Goal: Answer question/provide support

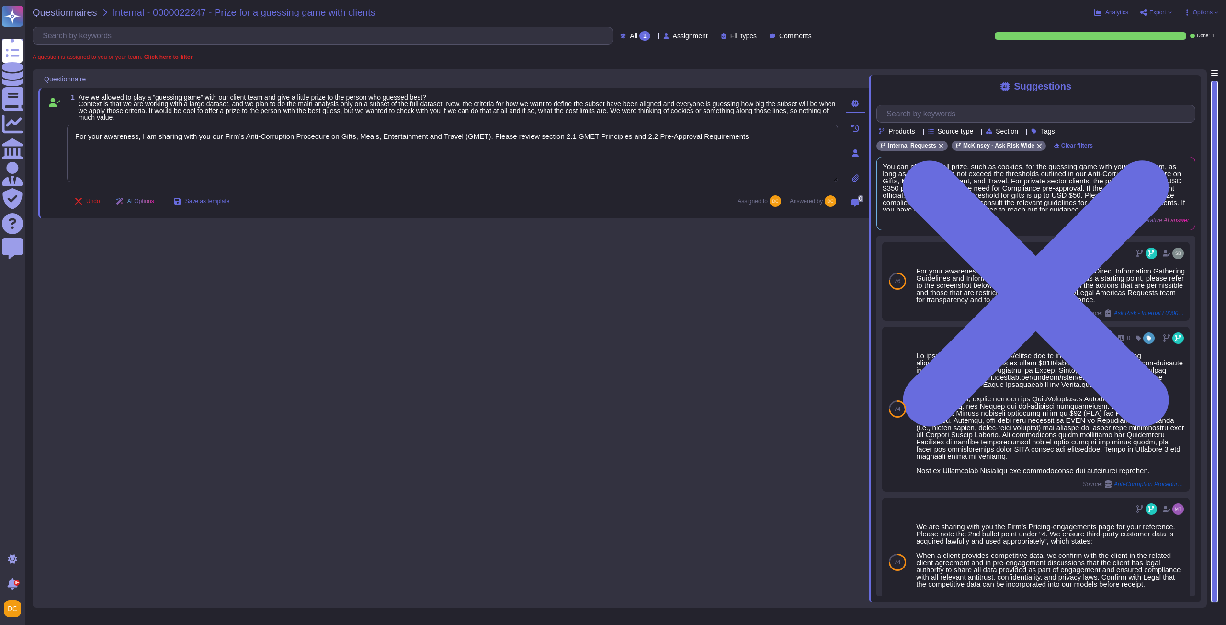
type textarea "For your awareness, I am sharing with you our Firm’s Anti-Corruption Procedure …"
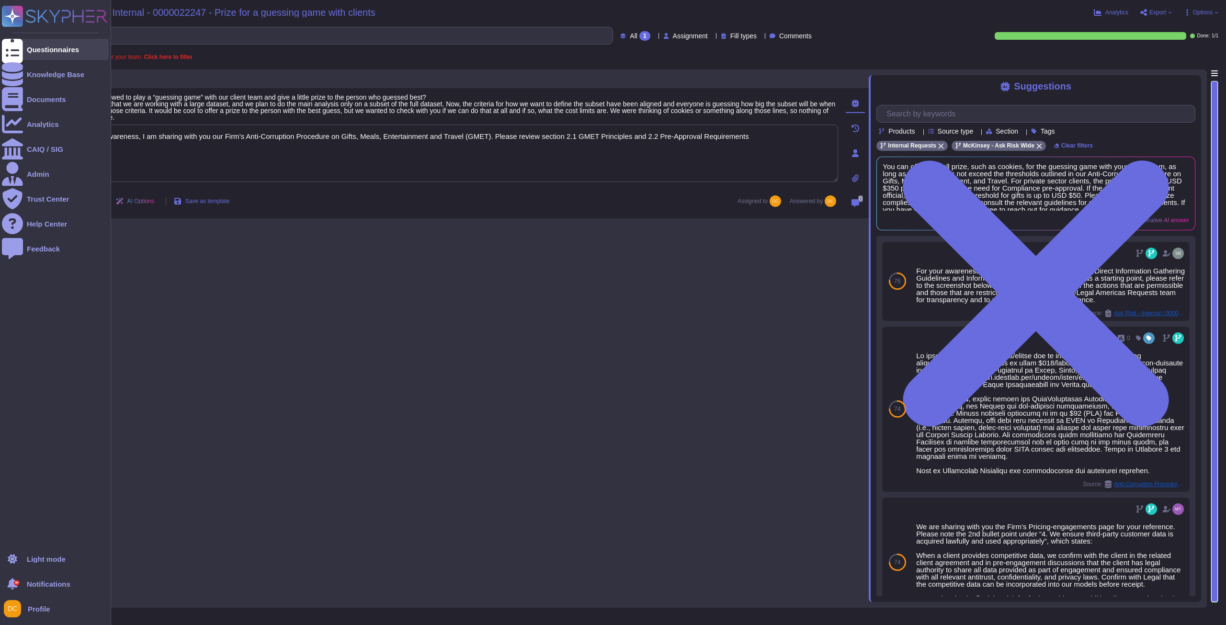
click at [40, 51] on div "Questionnaires" at bounding box center [53, 49] width 52 height 7
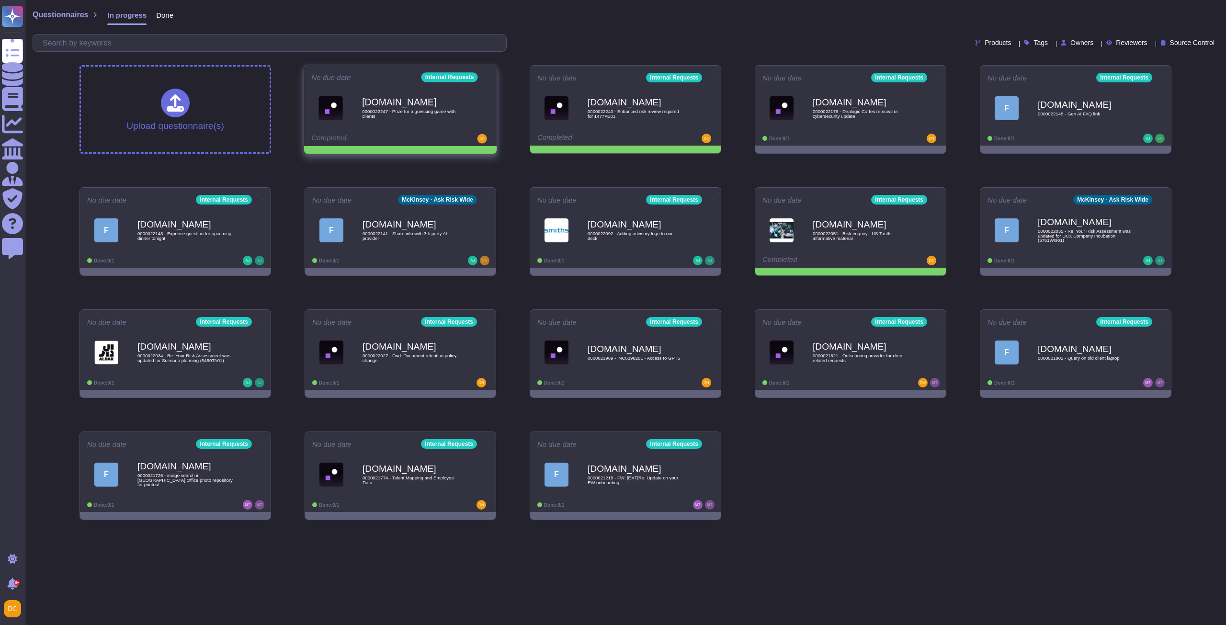
click at [489, 76] on icon at bounding box center [490, 77] width 2 height 2
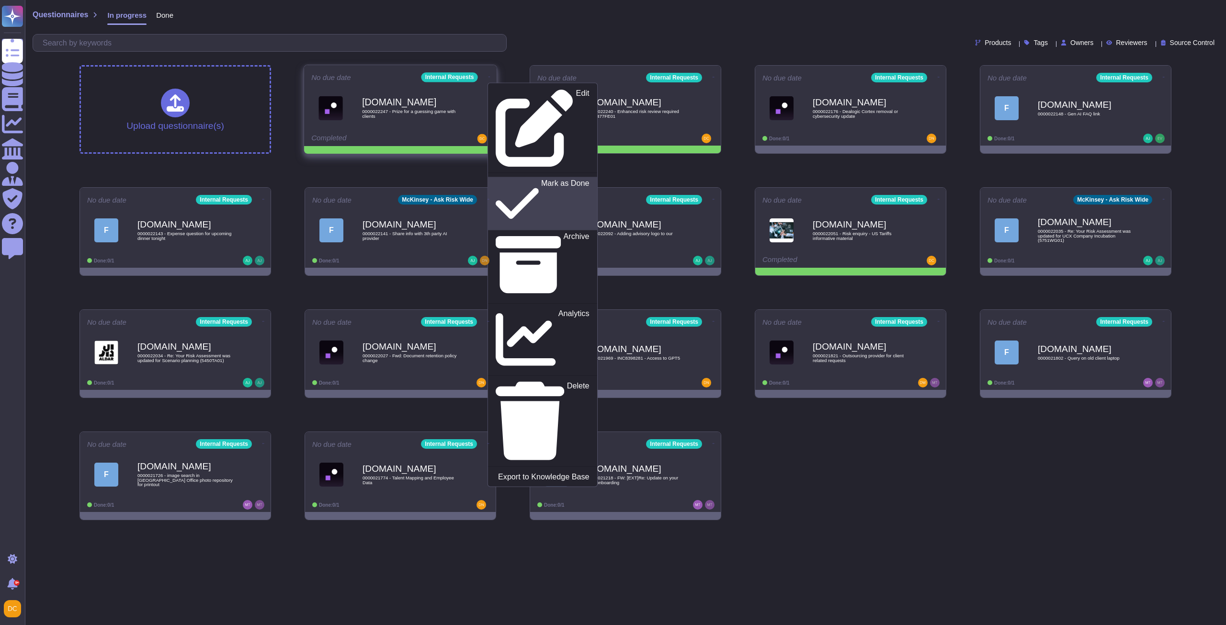
click at [541, 179] on p "Mark as Done" at bounding box center [565, 203] width 48 height 49
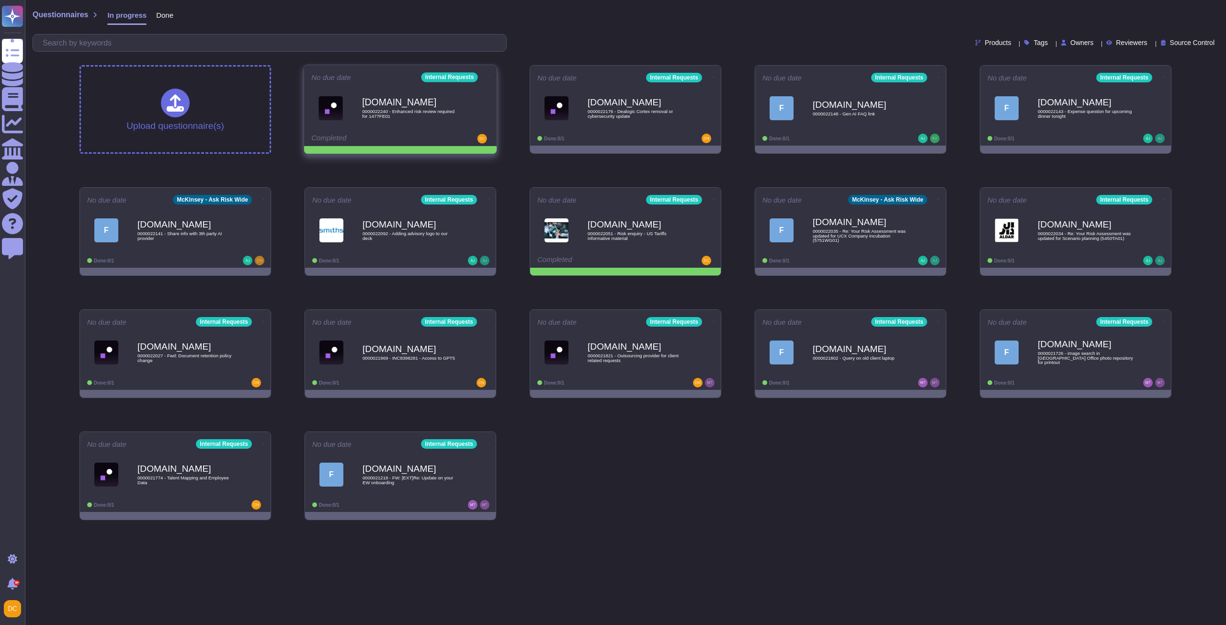
click at [489, 76] on icon at bounding box center [490, 77] width 2 height 2
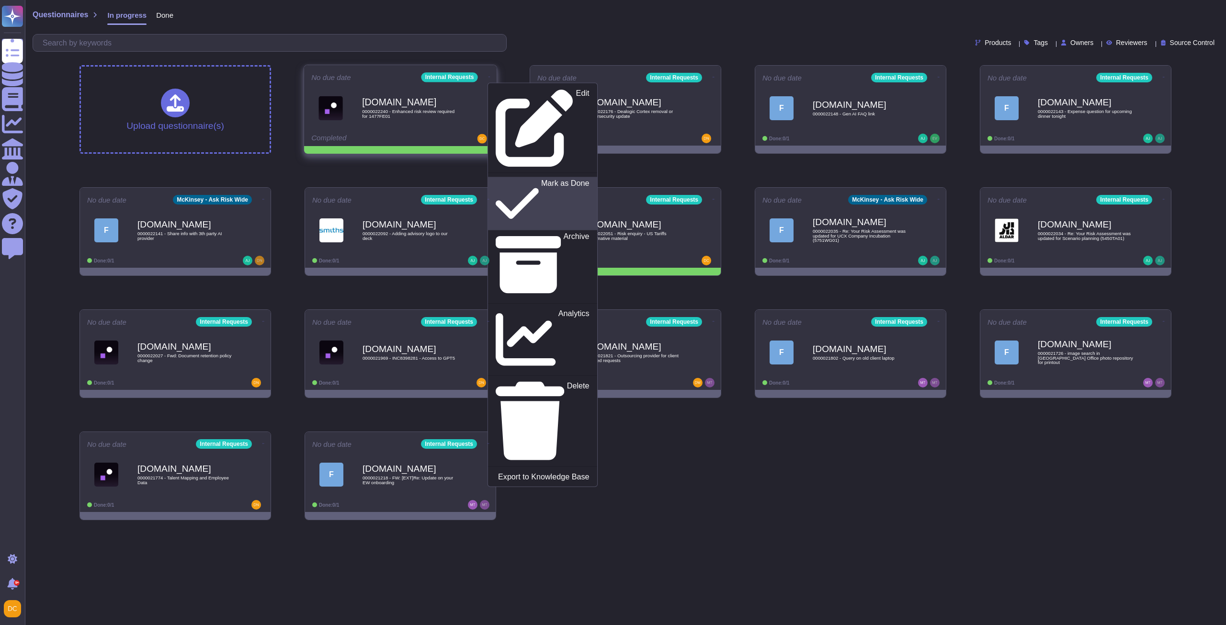
click at [541, 179] on p "Mark as Done" at bounding box center [565, 203] width 48 height 49
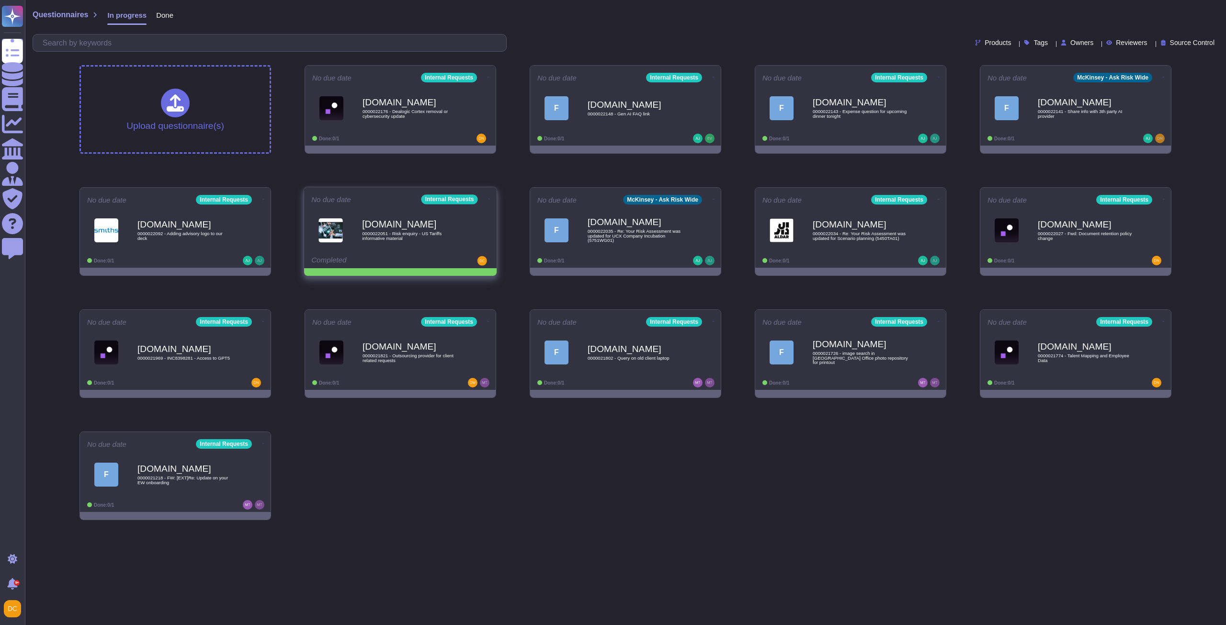
click at [488, 79] on icon at bounding box center [489, 77] width 2 height 2
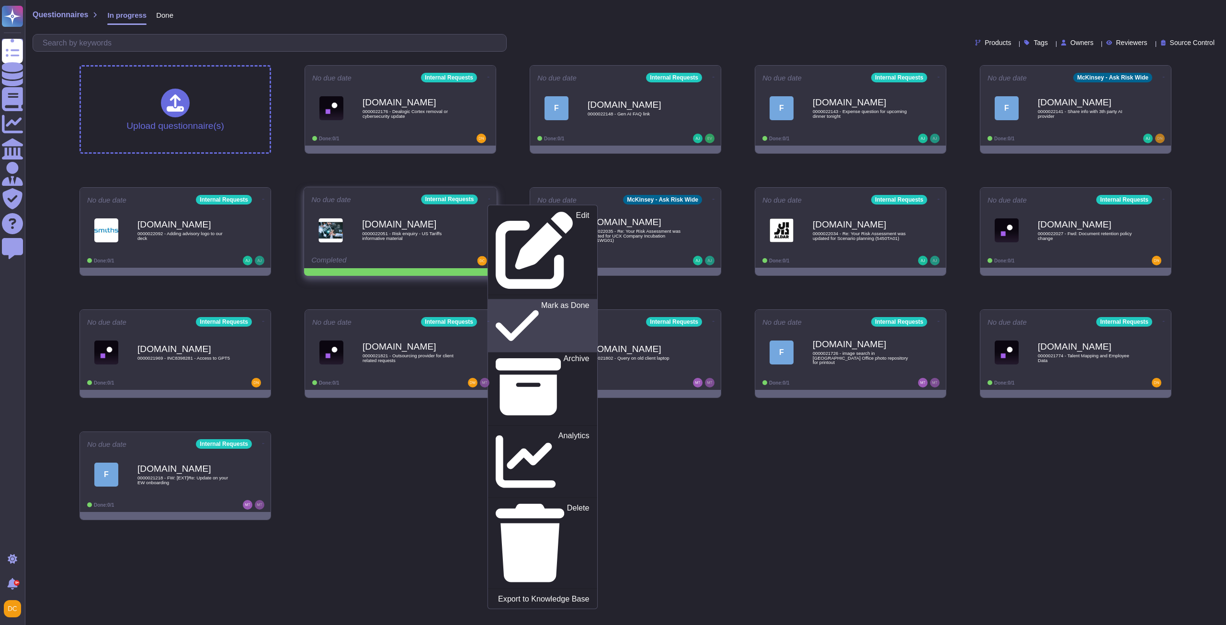
click at [541, 301] on p "Mark as Done" at bounding box center [565, 325] width 48 height 49
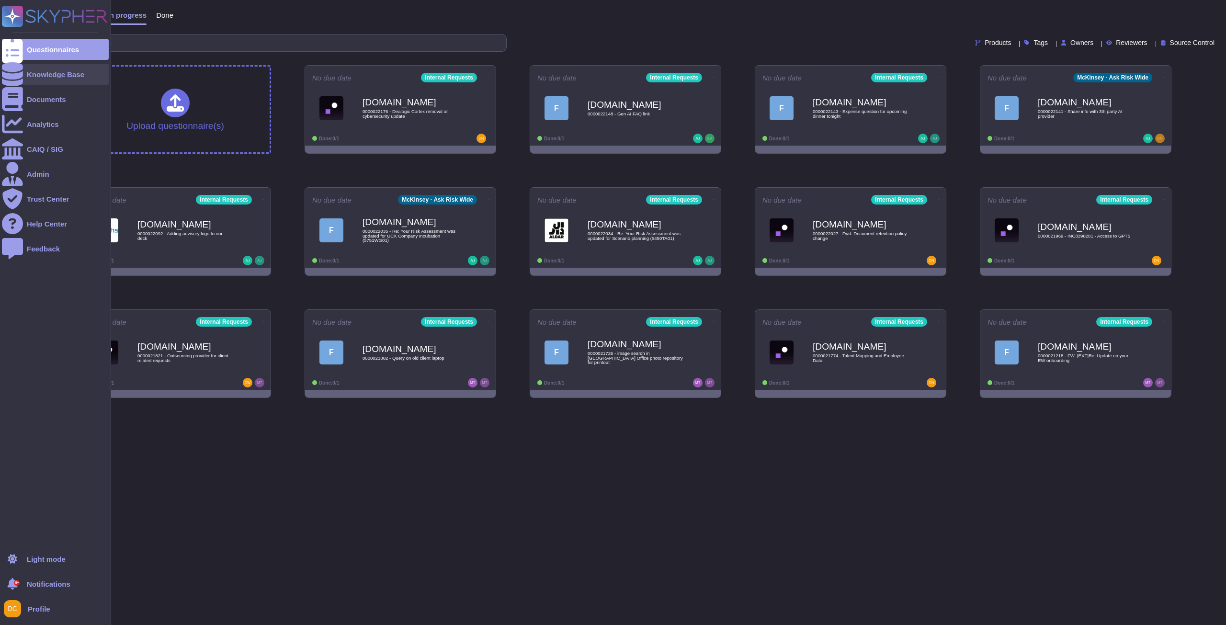
click at [30, 75] on div "Knowledge Base" at bounding box center [55, 74] width 57 height 7
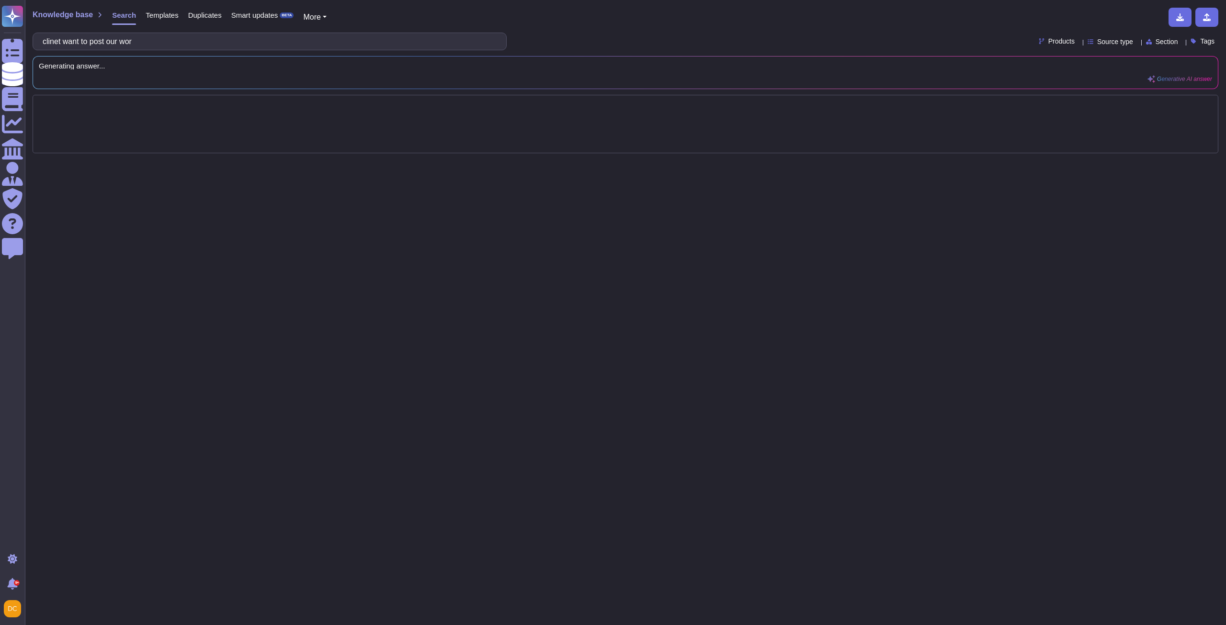
type input "clinet want to post our work"
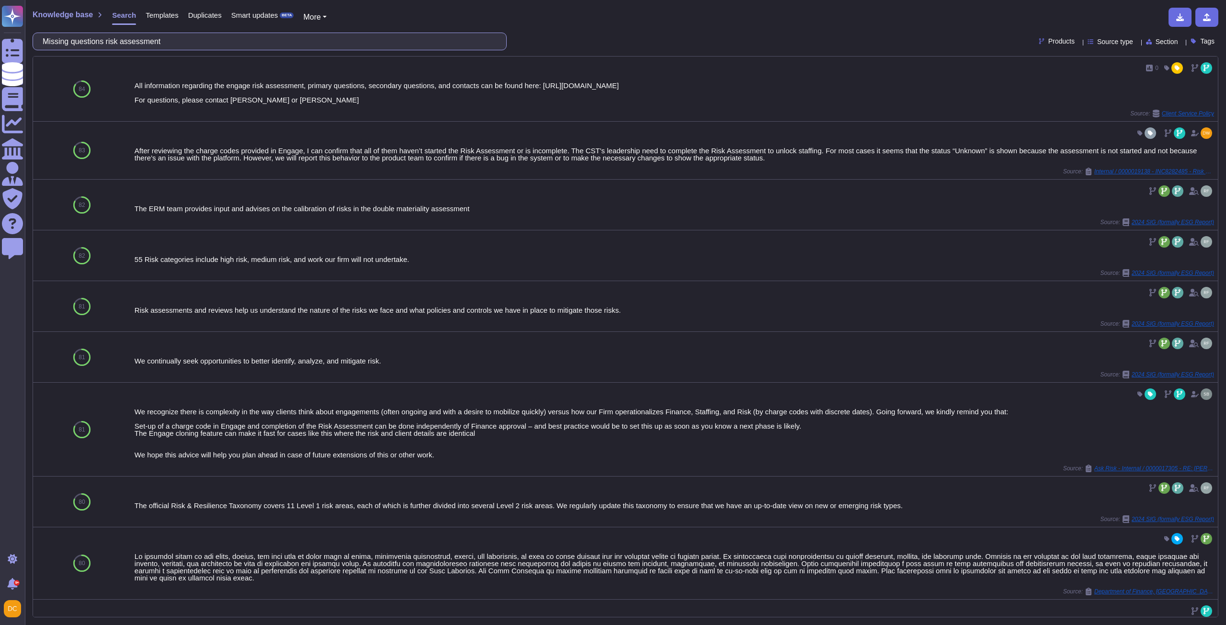
click at [182, 41] on input "Missing questions risk assessment" at bounding box center [267, 41] width 459 height 17
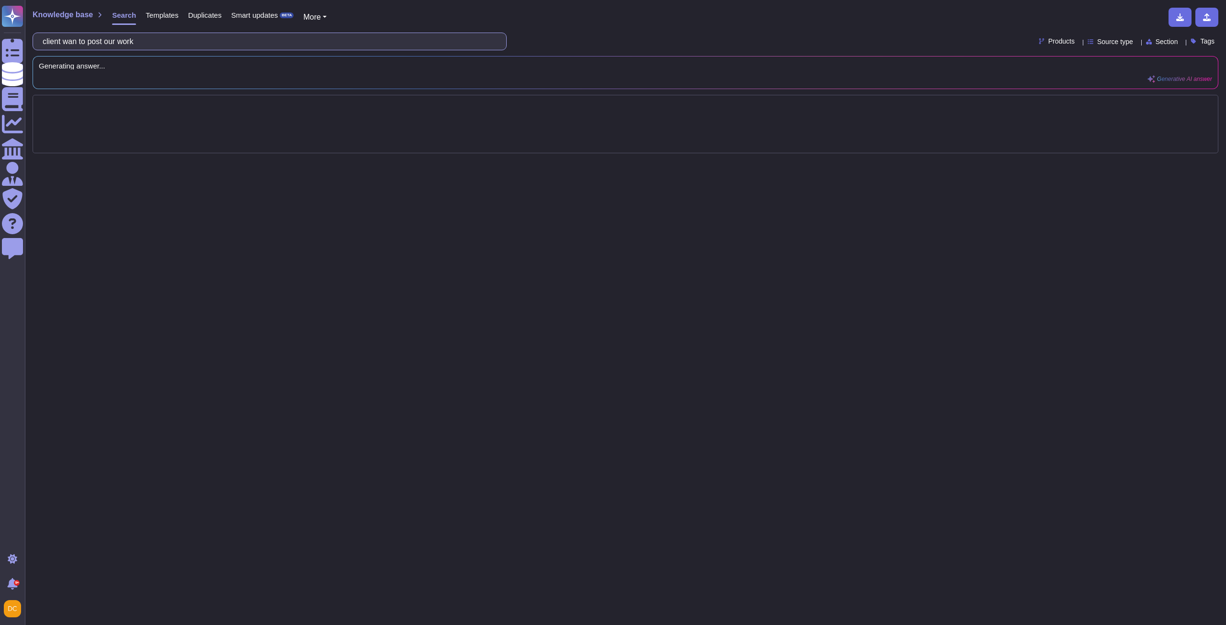
click at [83, 39] on input "client wan to post our work" at bounding box center [267, 41] width 459 height 17
click at [84, 40] on input "client wan to post our work" at bounding box center [267, 41] width 459 height 17
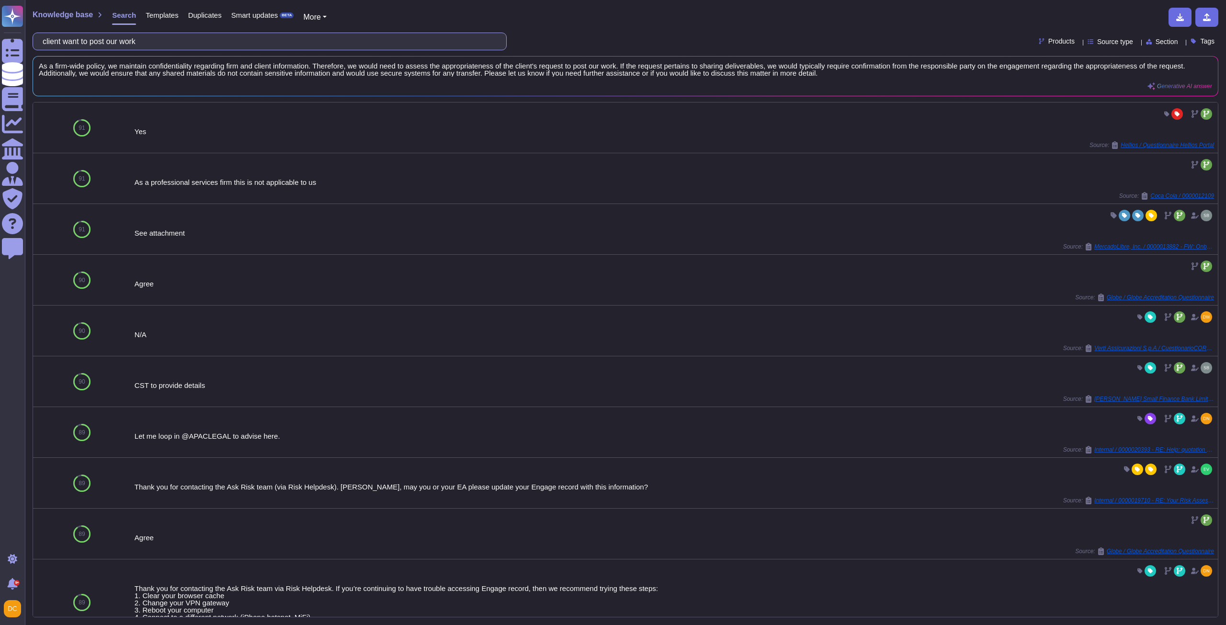
click at [102, 45] on input "client want to post our work" at bounding box center [267, 41] width 459 height 17
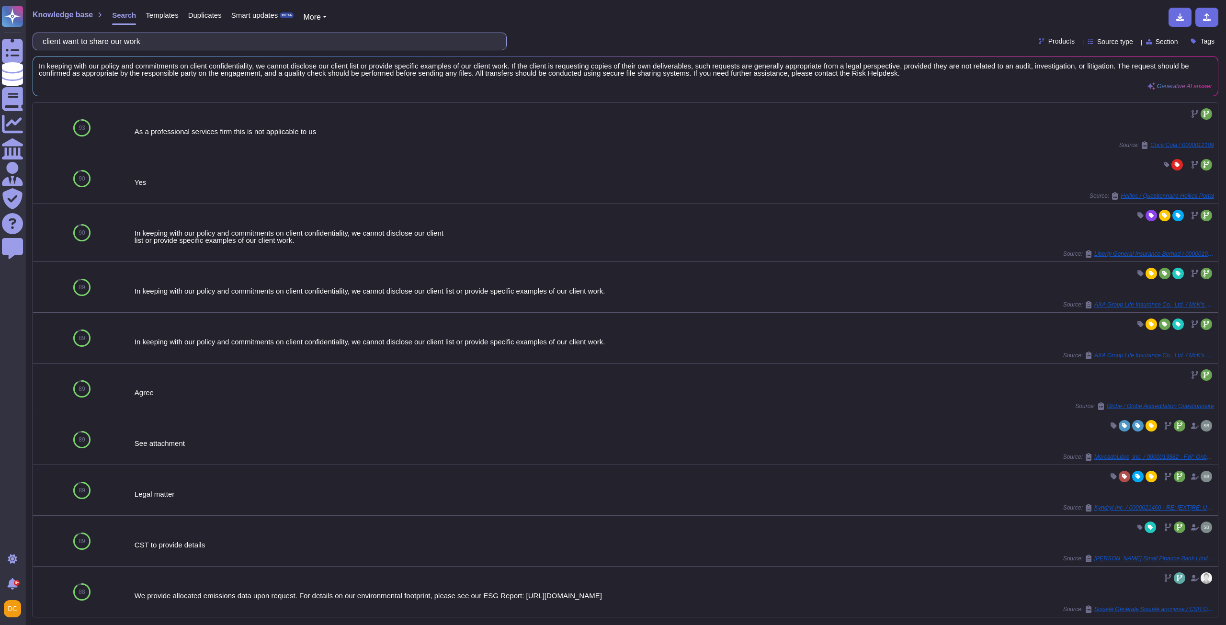
click at [88, 40] on input "client want to share our work" at bounding box center [267, 41] width 459 height 17
click at [163, 40] on input "client want to share our work" at bounding box center [267, 41] width 459 height 17
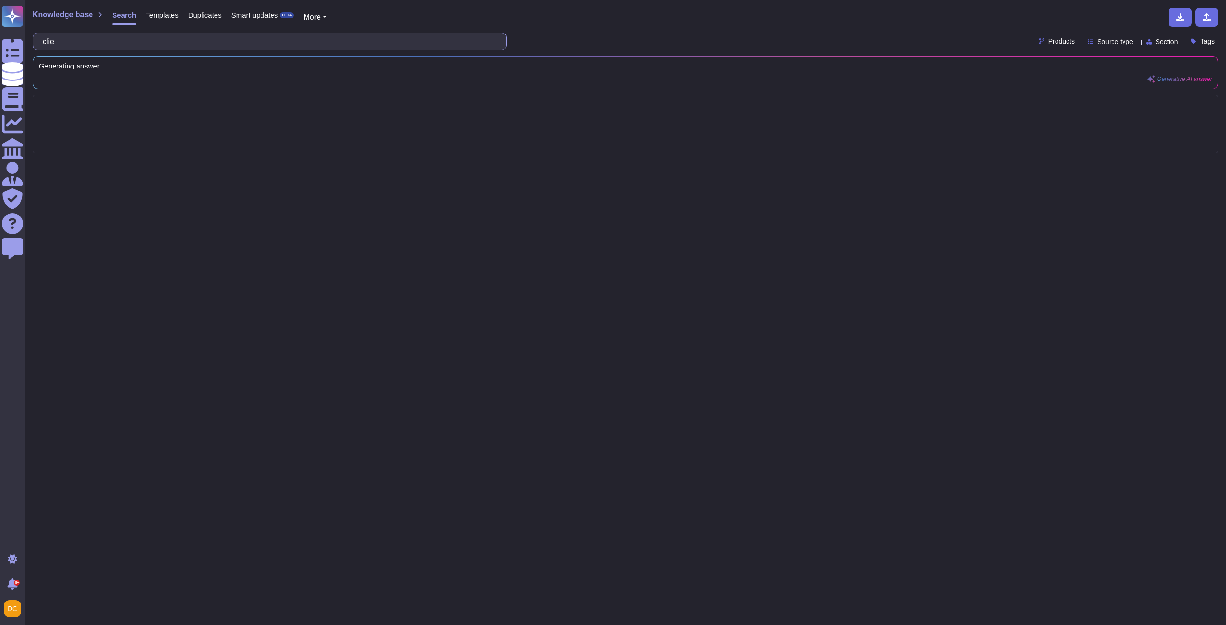
type input "cli"
click at [100, 38] on input "The client was to disclose our work" at bounding box center [267, 41] width 459 height 17
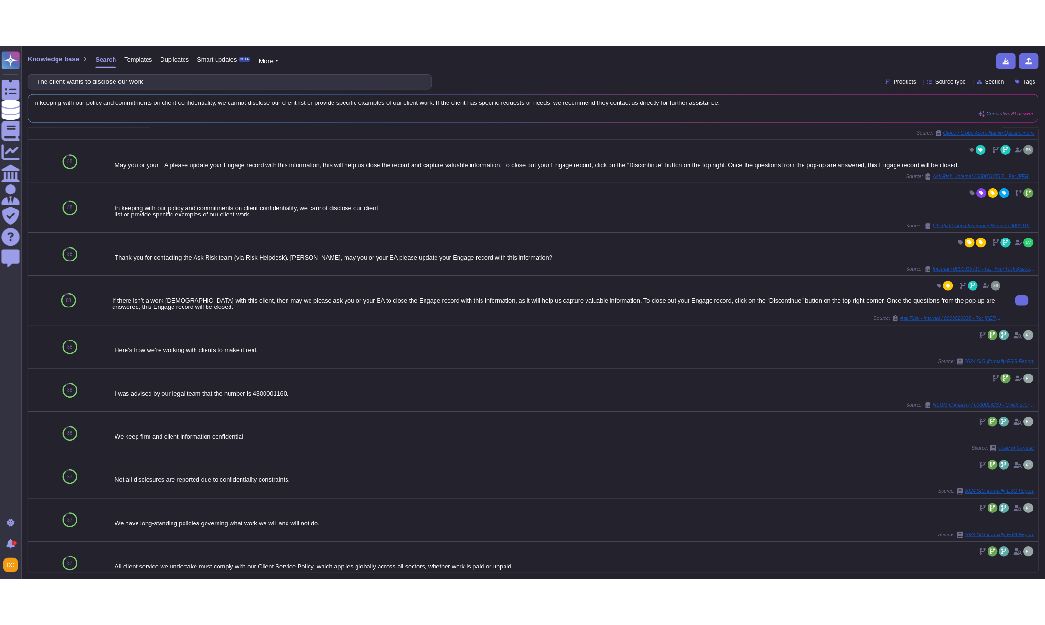
scroll to position [254, 0]
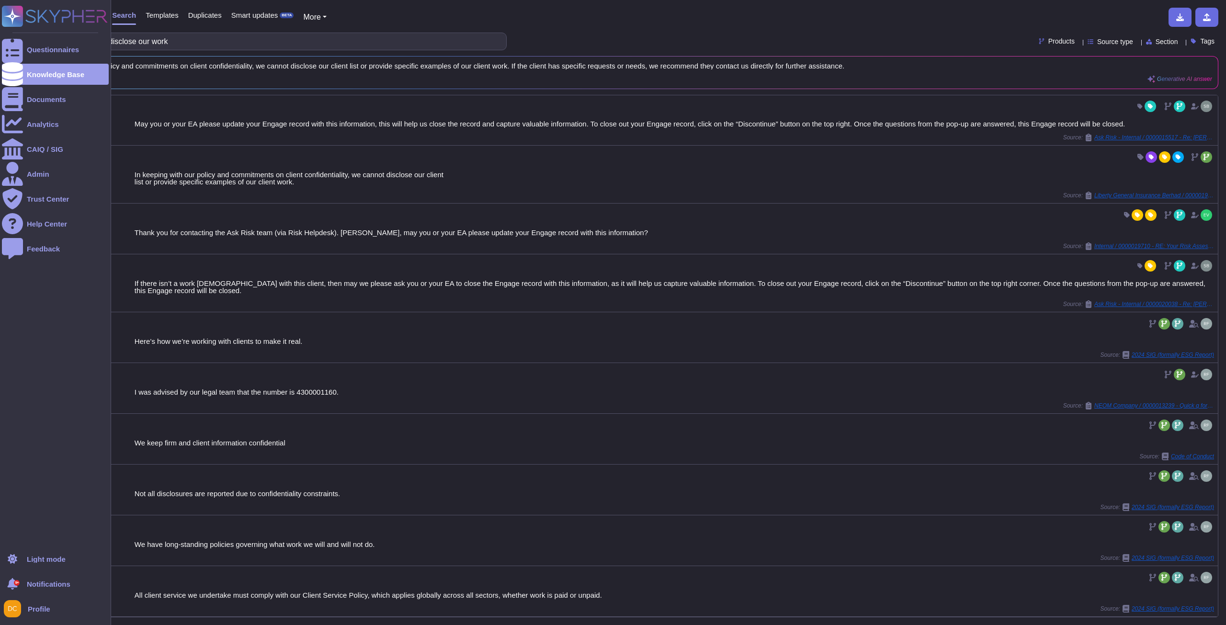
type input "The client wants to disclose our work"
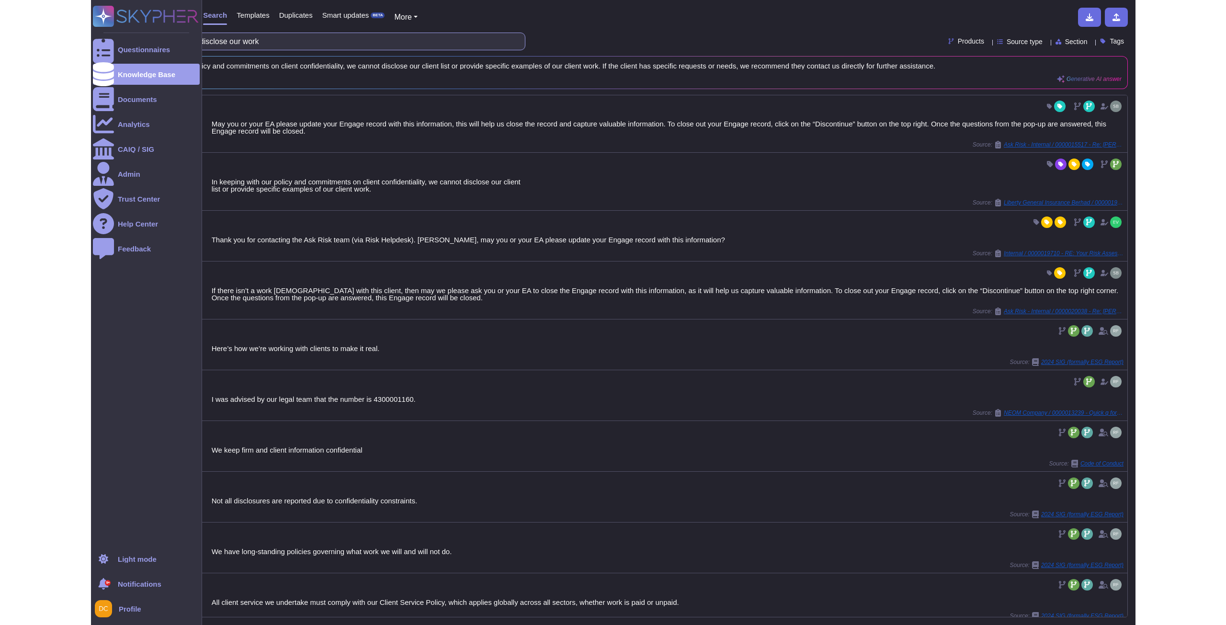
scroll to position [258, 0]
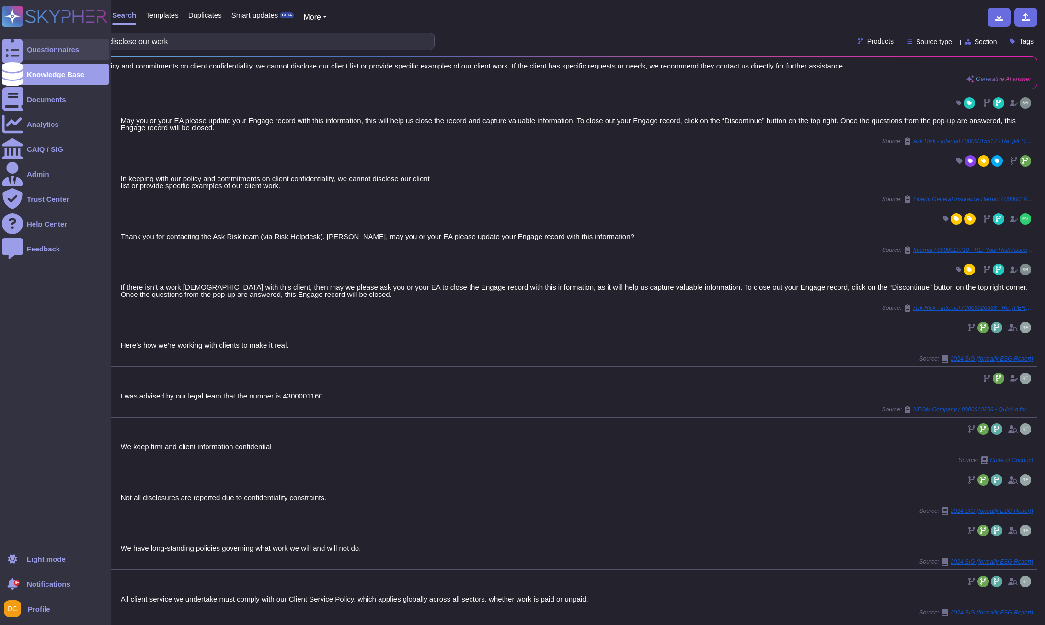
click at [11, 43] on div at bounding box center [12, 49] width 21 height 21
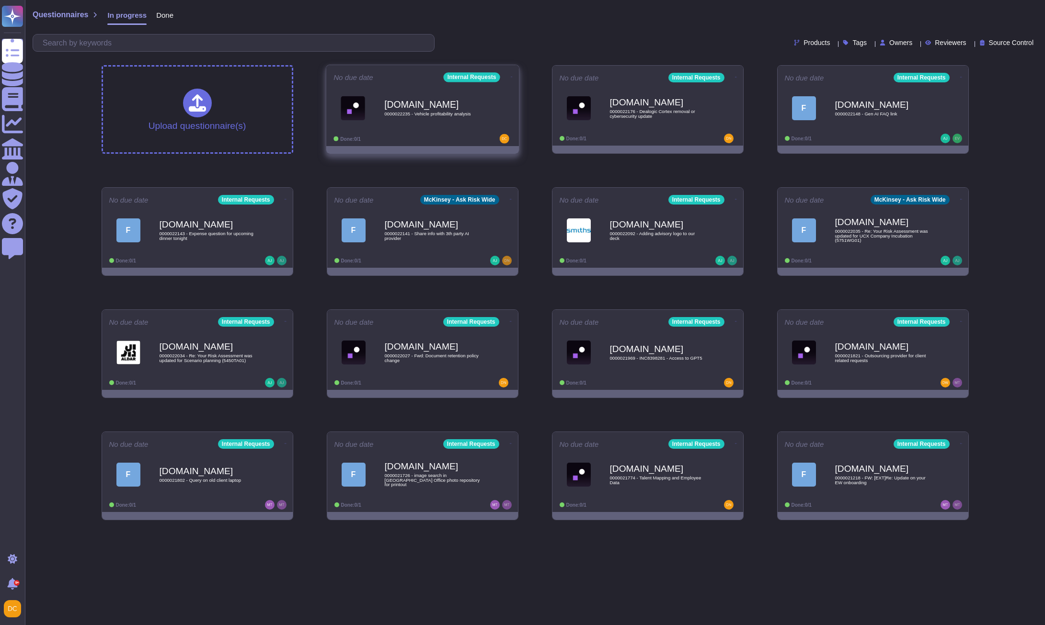
click at [386, 136] on div "Done: 0/1" at bounding box center [392, 139] width 119 height 10
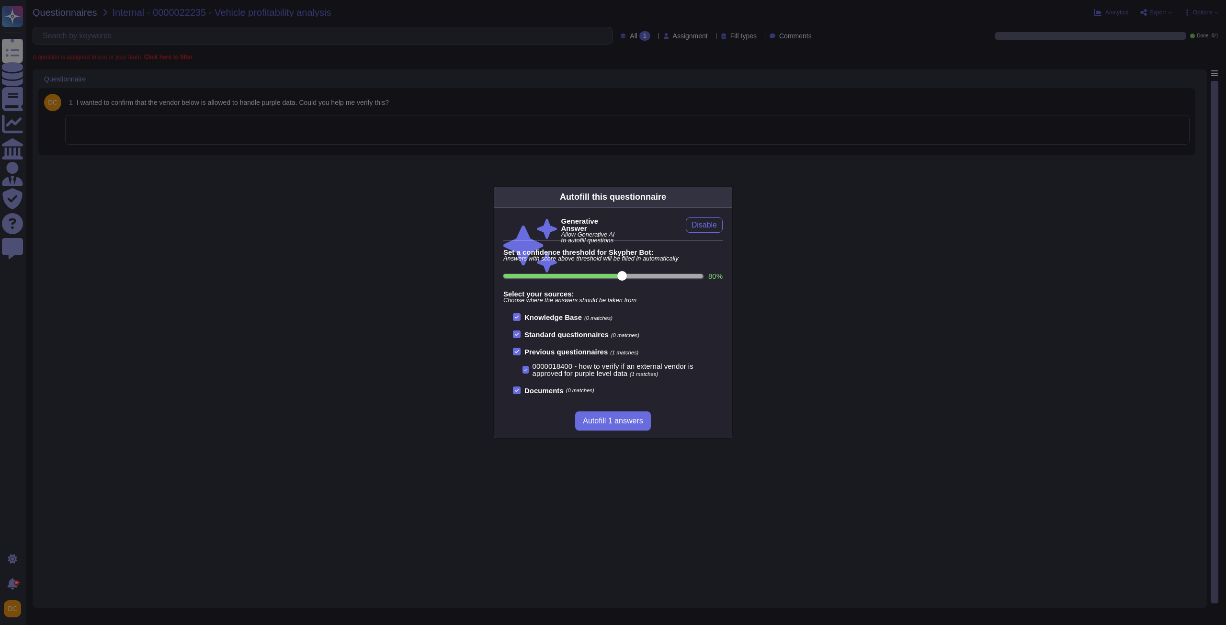
click at [192, 209] on div "Autofill this questionnaire Generative Answer Allow Generative AI to autofill q…" at bounding box center [613, 312] width 1226 height 625
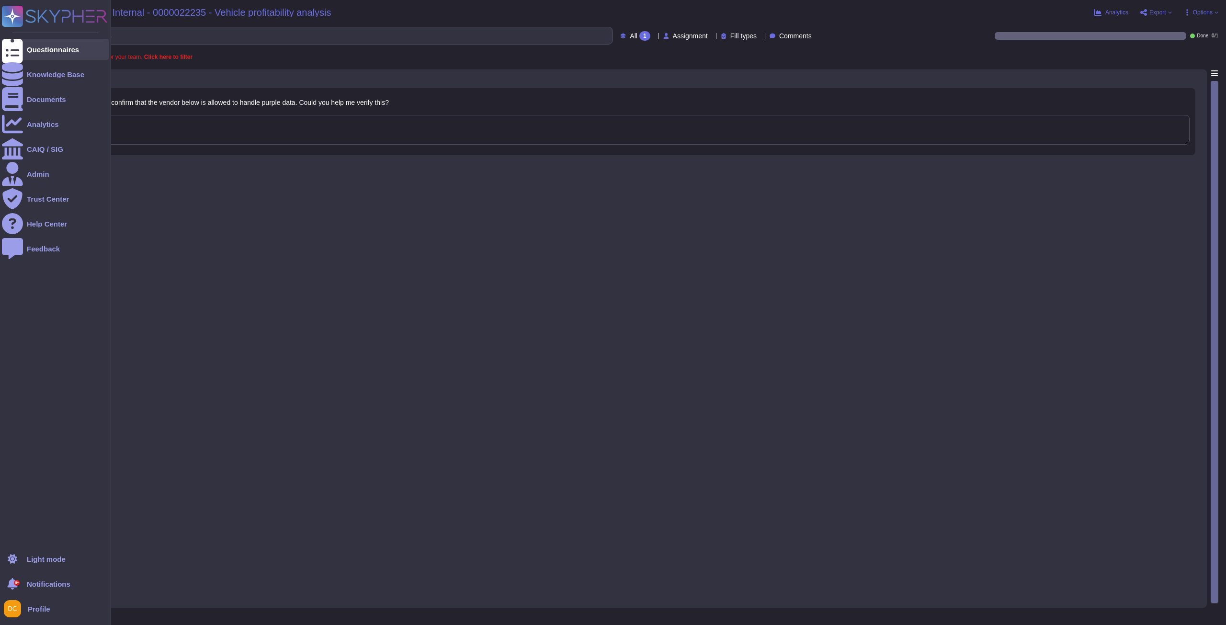
click at [12, 48] on icon at bounding box center [12, 49] width 21 height 28
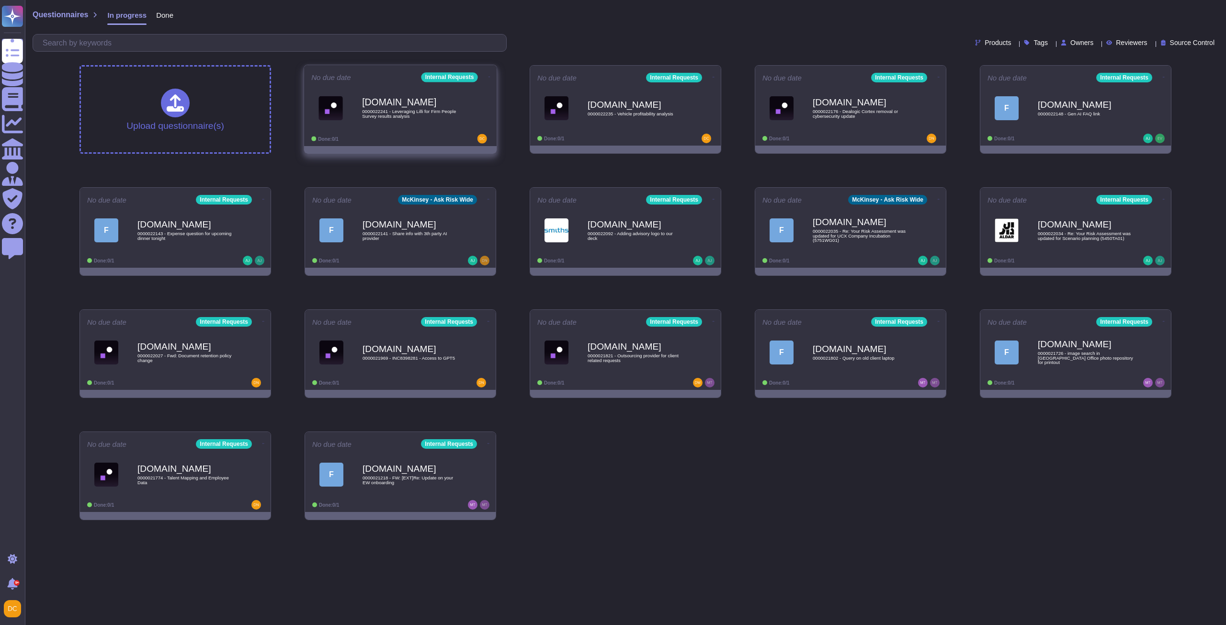
click at [380, 118] on span "0000022241 - Leveraging Lilli for Firm People Survey results analysis" at bounding box center [410, 113] width 97 height 9
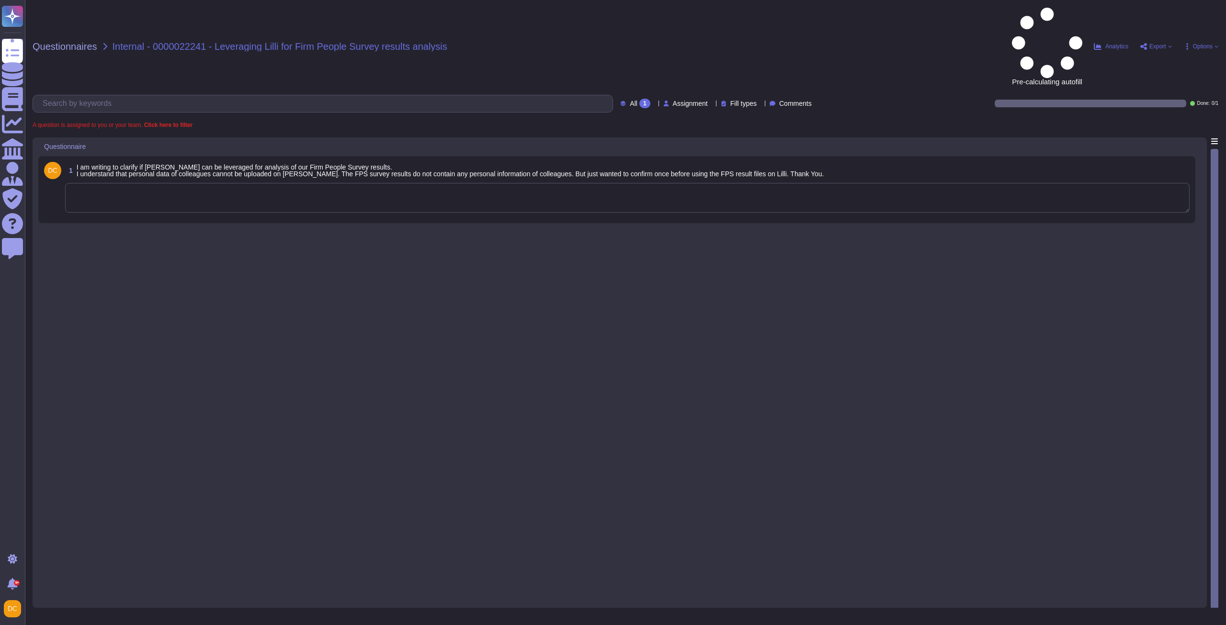
click at [160, 183] on textarea at bounding box center [627, 198] width 1125 height 30
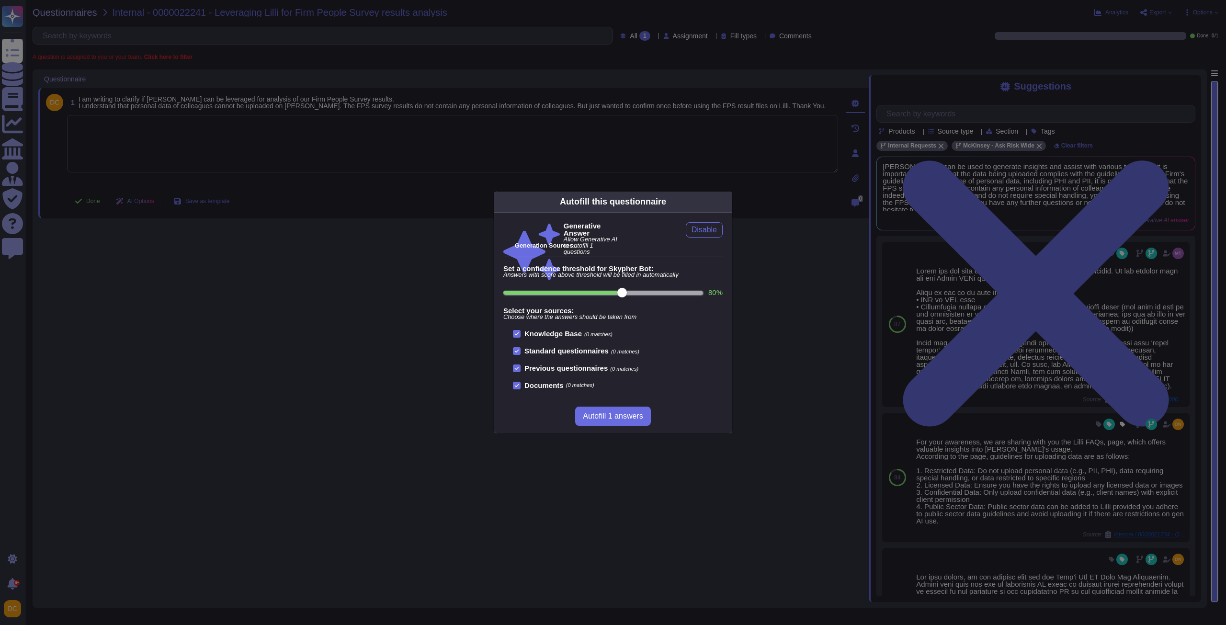
click at [1122, 360] on div "Autofill this questionnaire Generative Answer Allow Generative AI to autofill 1…" at bounding box center [613, 312] width 1226 height 625
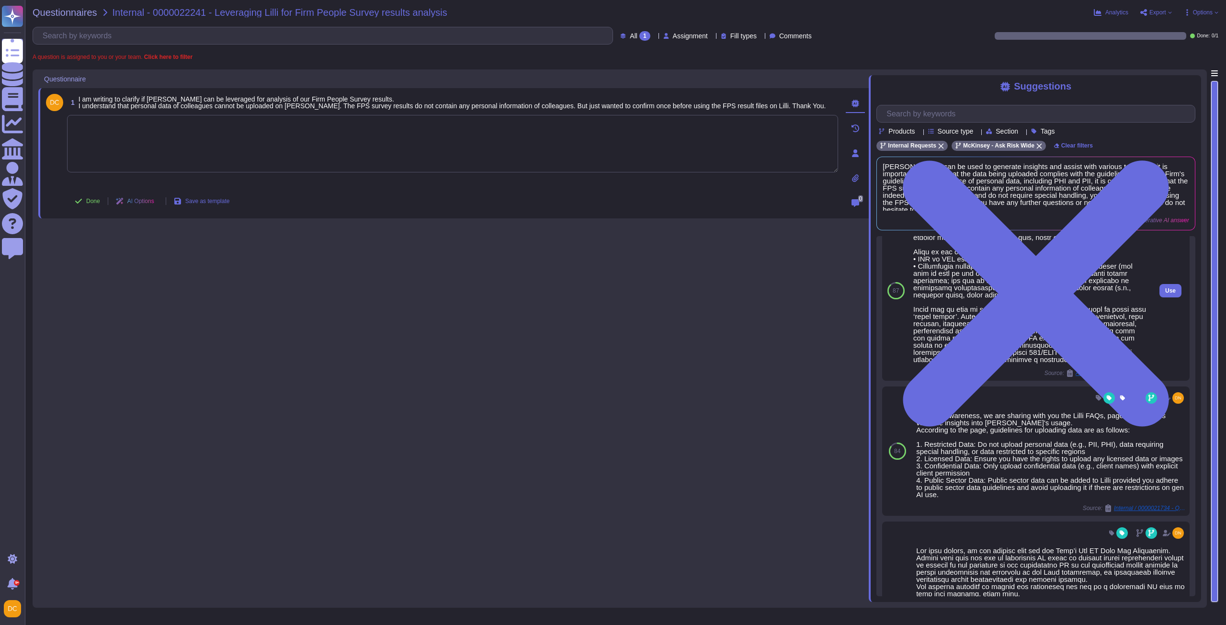
scroll to position [48, 0]
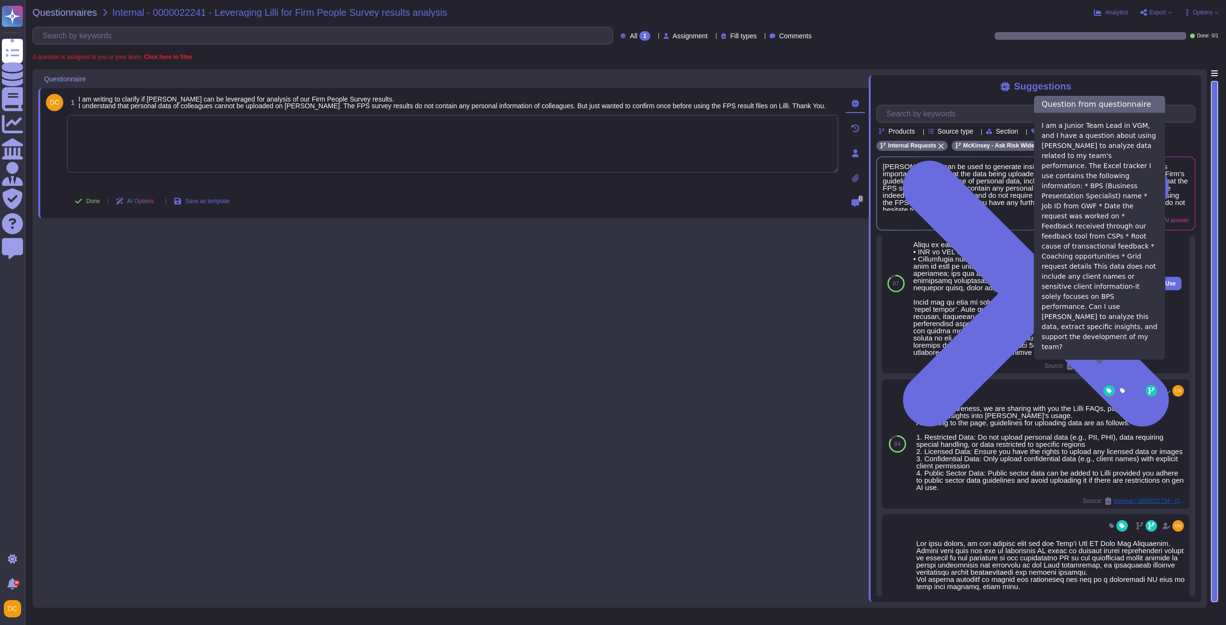
click at [1097, 364] on div "Ask Risk - Internal / 0000019458 - [PERSON_NAME] for BPS feedback analsis" at bounding box center [1106, 366] width 81 height 8
click at [1097, 366] on span "Ask Risk - Internal / 0000019458 - [PERSON_NAME] for BPS feedback analsis" at bounding box center [1112, 366] width 72 height 6
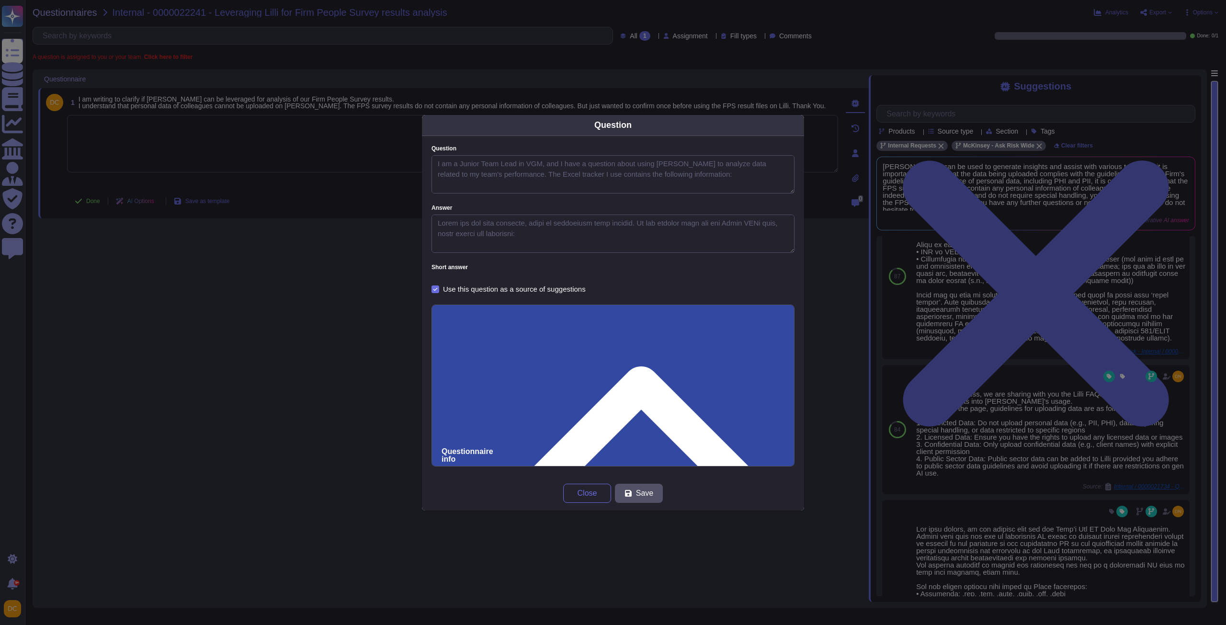
type textarea "I am a Junior Team Lead in VGM, and I have a question about using [PERSON_NAME]…"
type textarea "Lorem ips dol sita consecte, adipi el seddoeiusm temp incidid. Ut lab etdolor m…"
click at [466, 624] on input "0000019458 - Lili for BPS feedback analsis" at bounding box center [613, 633] width 343 height 18
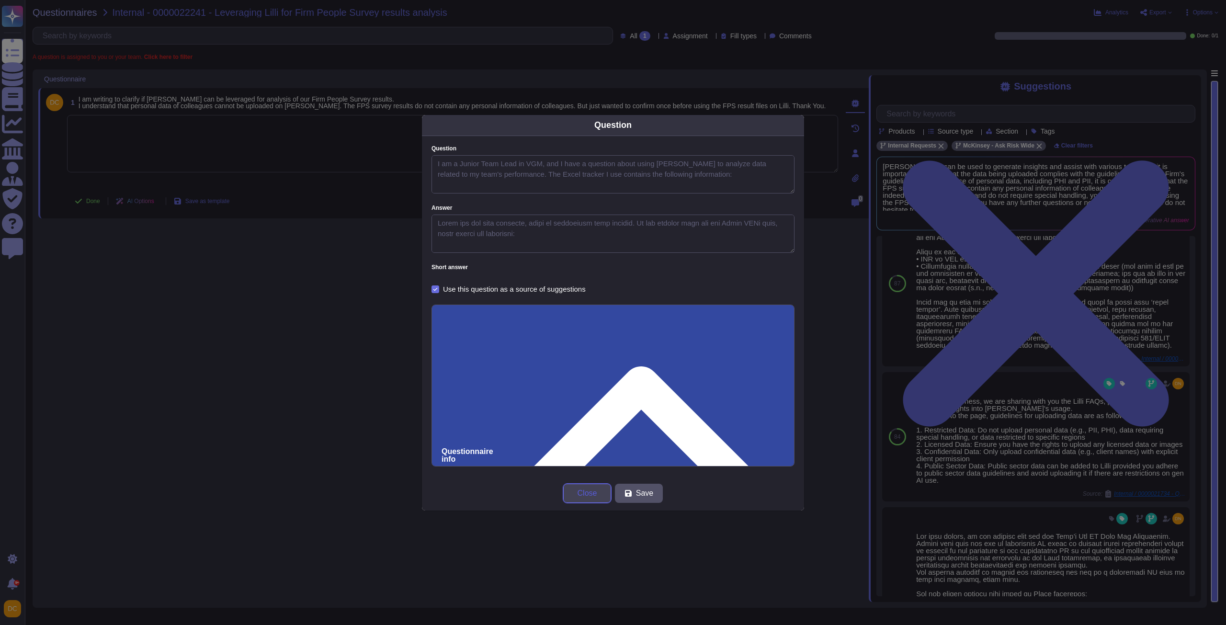
click at [586, 491] on span "Close" at bounding box center [588, 494] width 20 height 8
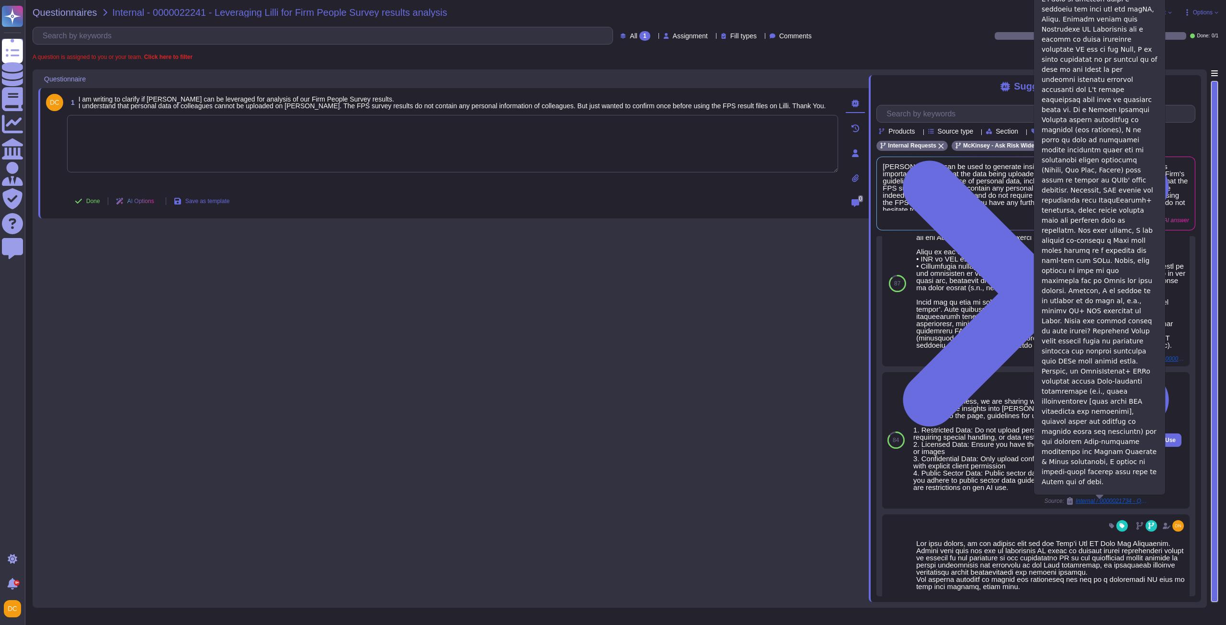
click at [1079, 502] on span "Internal / 0000021734 - Query regarding [PERSON_NAME]'s specific use-case - Wor…" at bounding box center [1112, 501] width 72 height 6
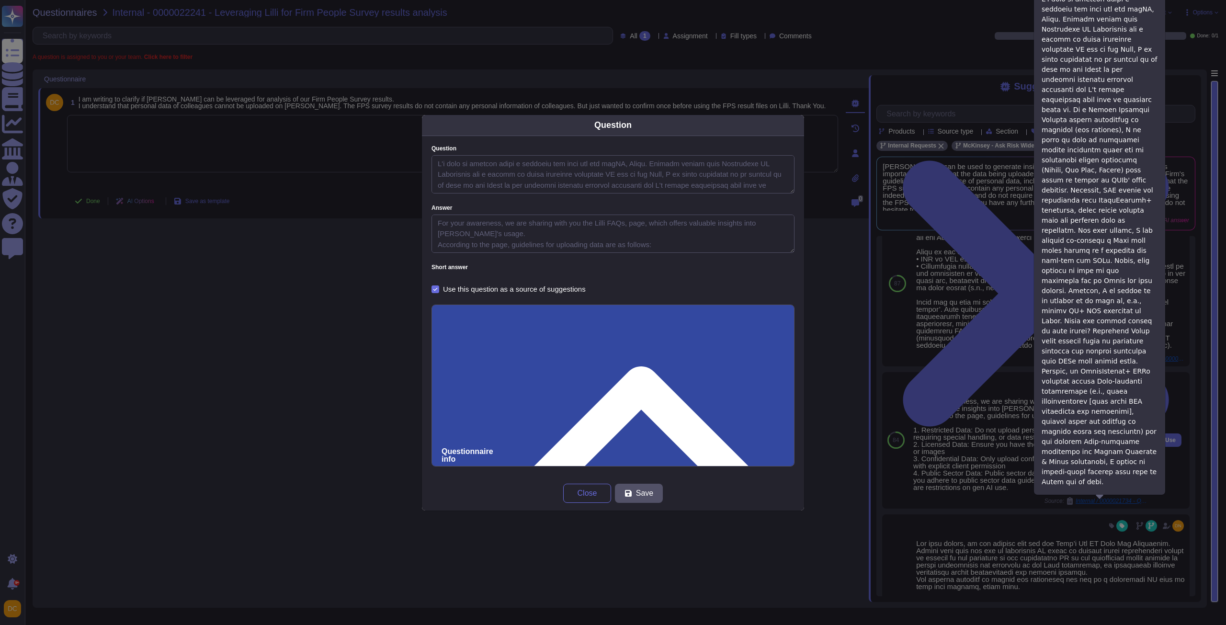
type textarea "I'd like to inquire about a specific use case for our genAI, Lilli. Despite hav…"
type textarea "For your awareness, we are sharing with you the Lilli FAQs, page, which offers …"
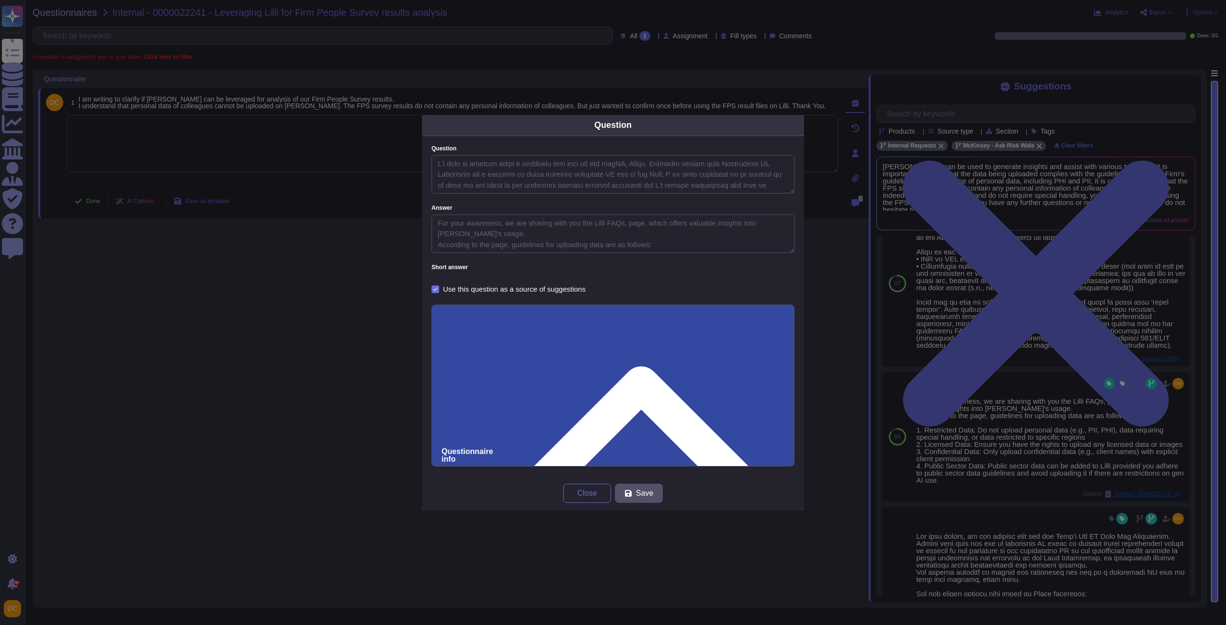
click at [468, 624] on input "0000021734 - Query regarding [PERSON_NAME]'s specific use-case - Workflow Plann…" at bounding box center [613, 633] width 343 height 18
click at [1204, 244] on div "Question Question Answer For your awareness, we are sharing with you the Lilli …" at bounding box center [613, 312] width 1226 height 625
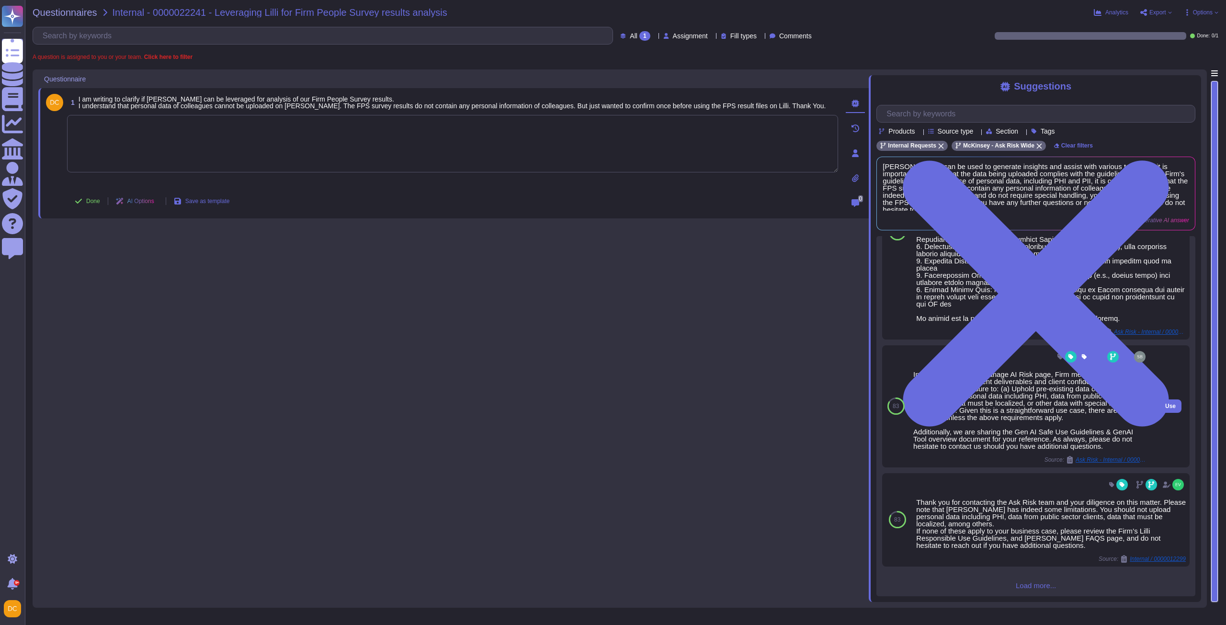
scroll to position [417, 0]
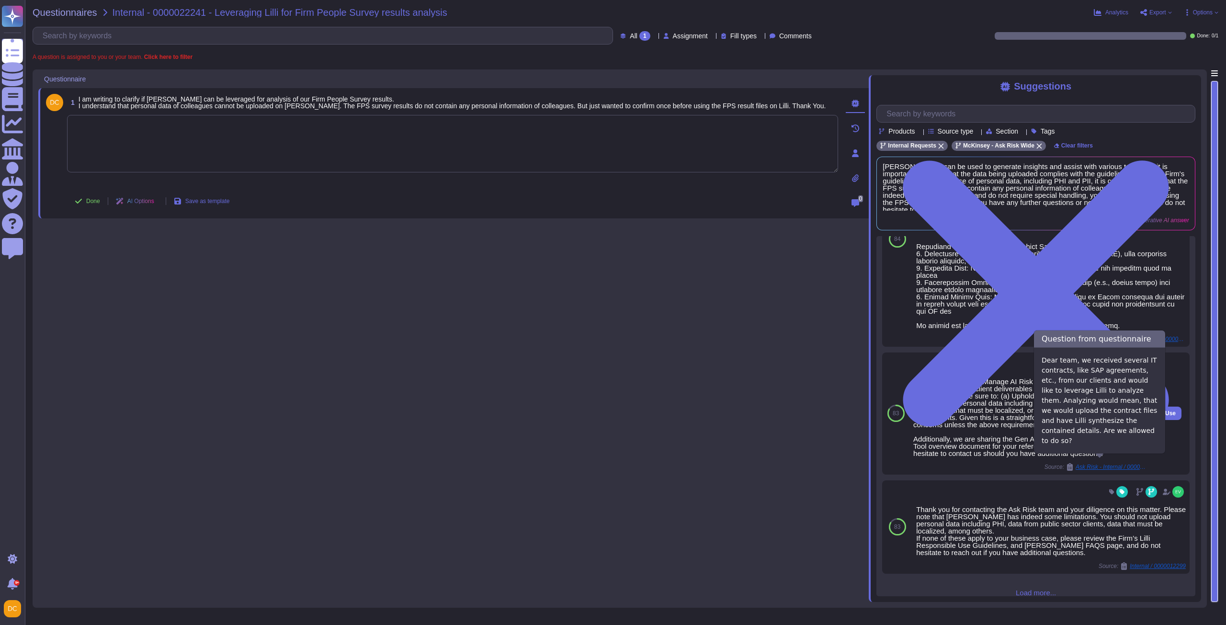
click at [1092, 464] on span "Ask Risk - Internal / 0000013881 - Leveraging Lilli to analyze contracts" at bounding box center [1112, 467] width 72 height 6
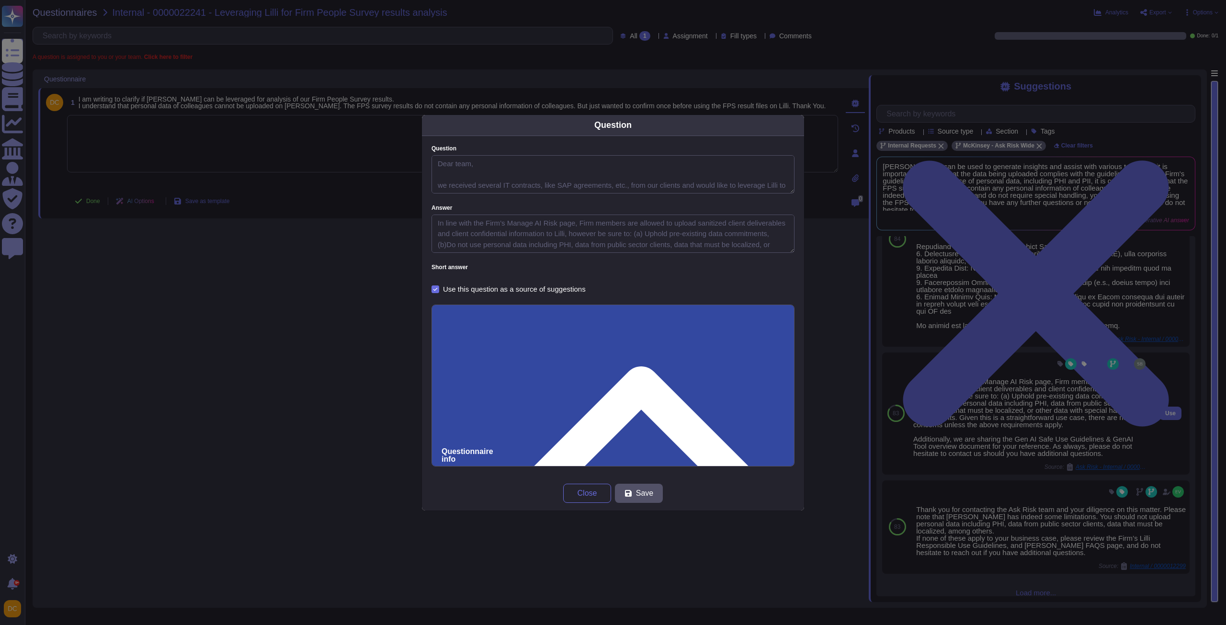
scroll to position [413, 0]
type textarea "Dear team, we received several IT contracts, like SAP agreements, etc., from ou…"
type textarea "In line with the Firm’s Manage AI Risk page, Firm members are allowed to upload…"
click at [457, 624] on input "0000013881 - Leveraging Lilli to analyze contracts" at bounding box center [613, 633] width 343 height 18
click at [459, 624] on input "0000013881 - Leveraging Lilli to analyze contracts" at bounding box center [613, 633] width 343 height 18
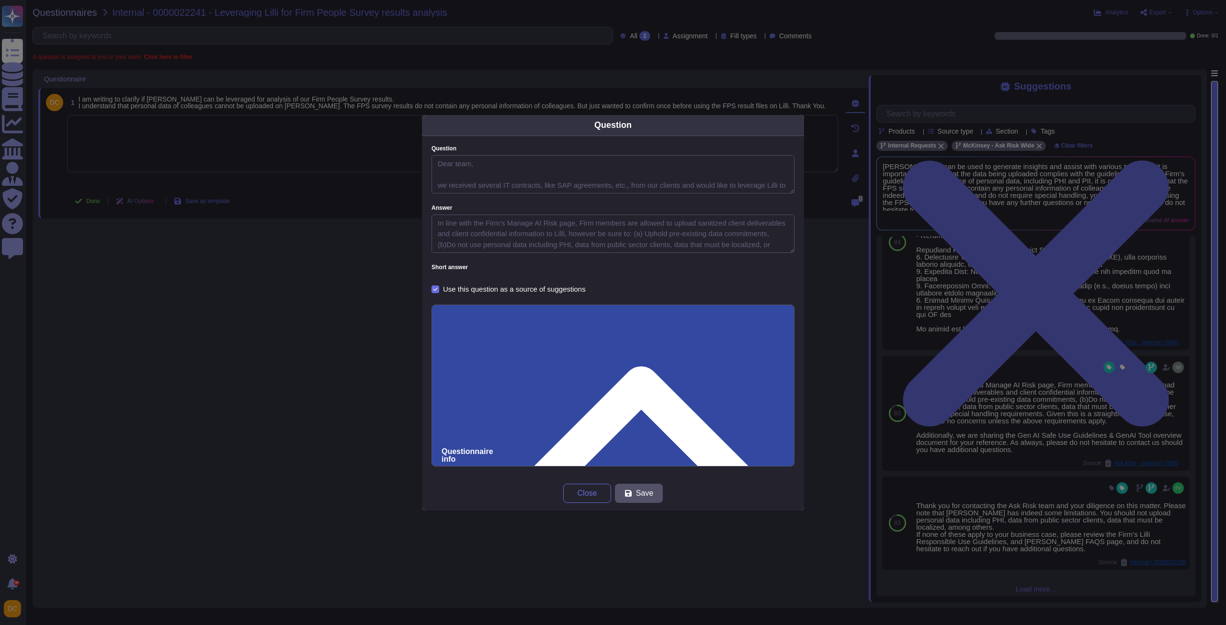
click at [459, 624] on input "0000013881 - Leveraging Lilli to analyze contracts" at bounding box center [613, 633] width 343 height 18
click at [577, 495] on button "Close" at bounding box center [587, 493] width 48 height 19
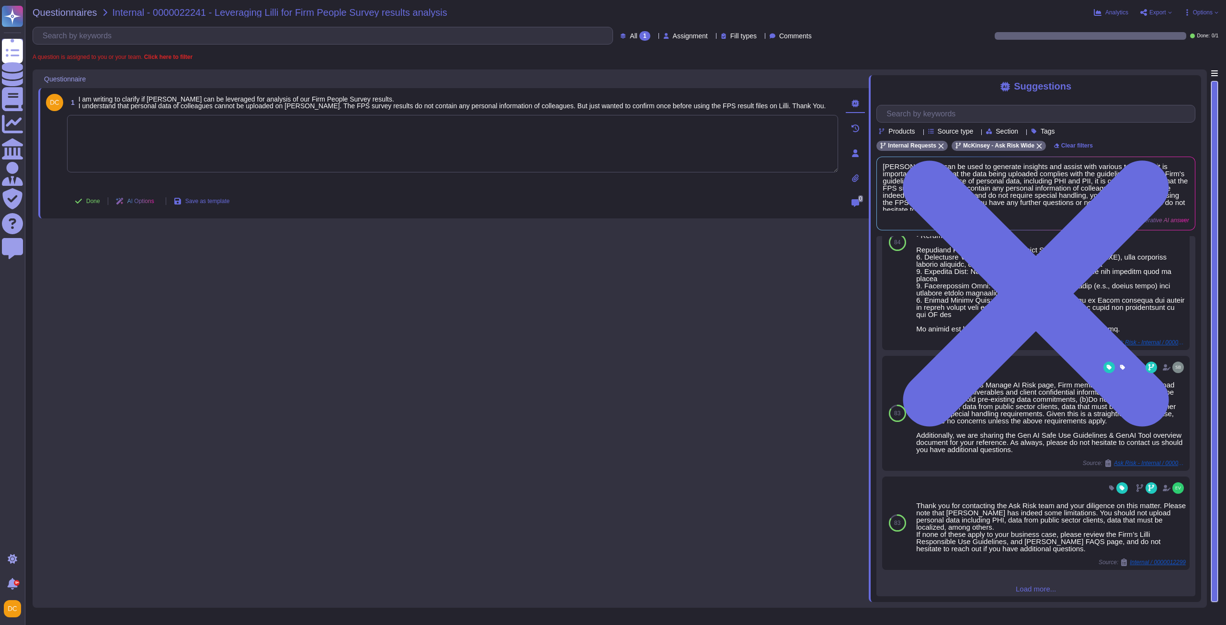
click at [311, 164] on textarea at bounding box center [452, 143] width 771 height 57
paste textarea "For your awareness, I am sharing with you our Firm’s Gen AI Safe Use Guidelines…"
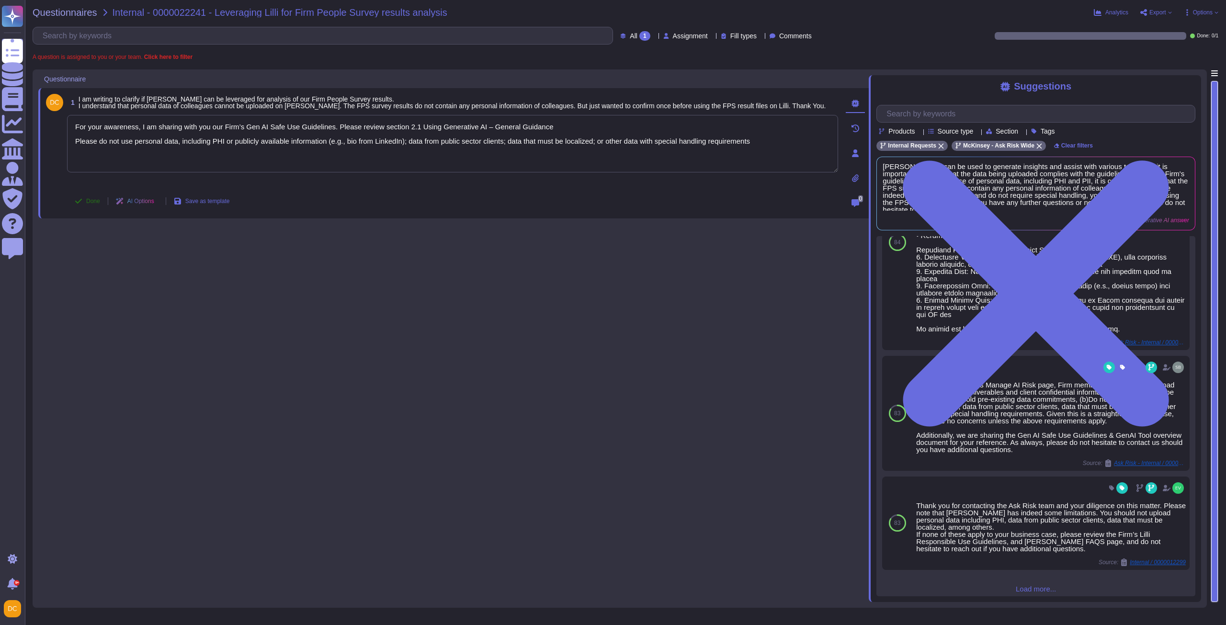
type textarea "For your awareness, I am sharing with you our Firm’s Gen AI Safe Use Guidelines…"
click at [100, 201] on span "Done" at bounding box center [93, 201] width 14 height 6
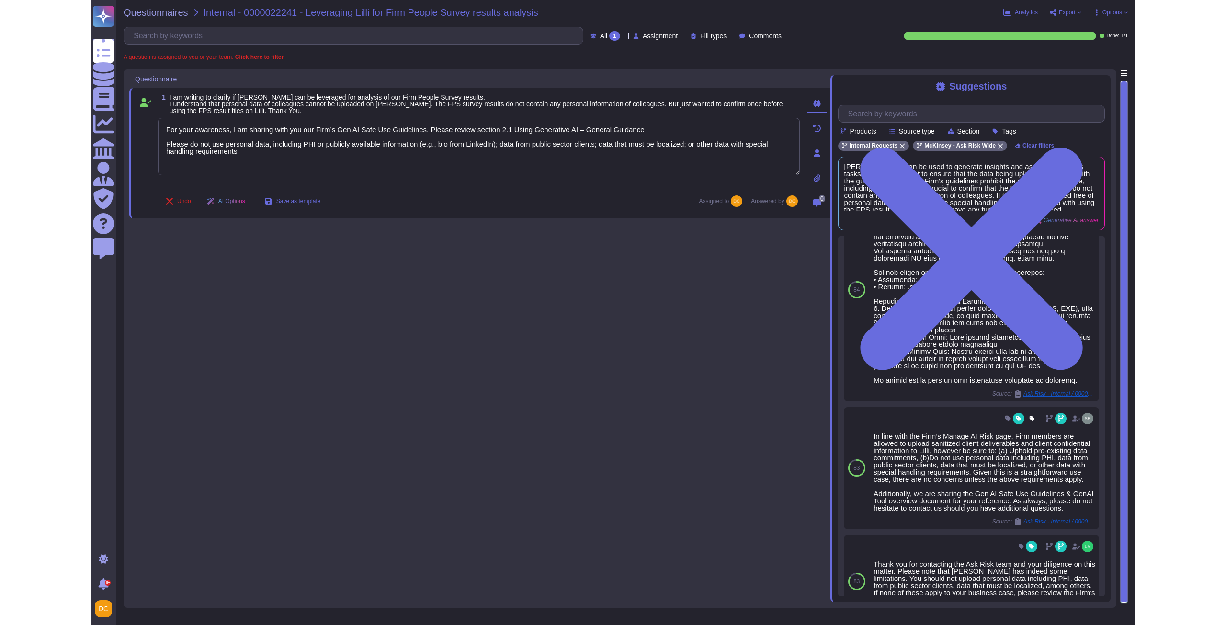
scroll to position [460, 0]
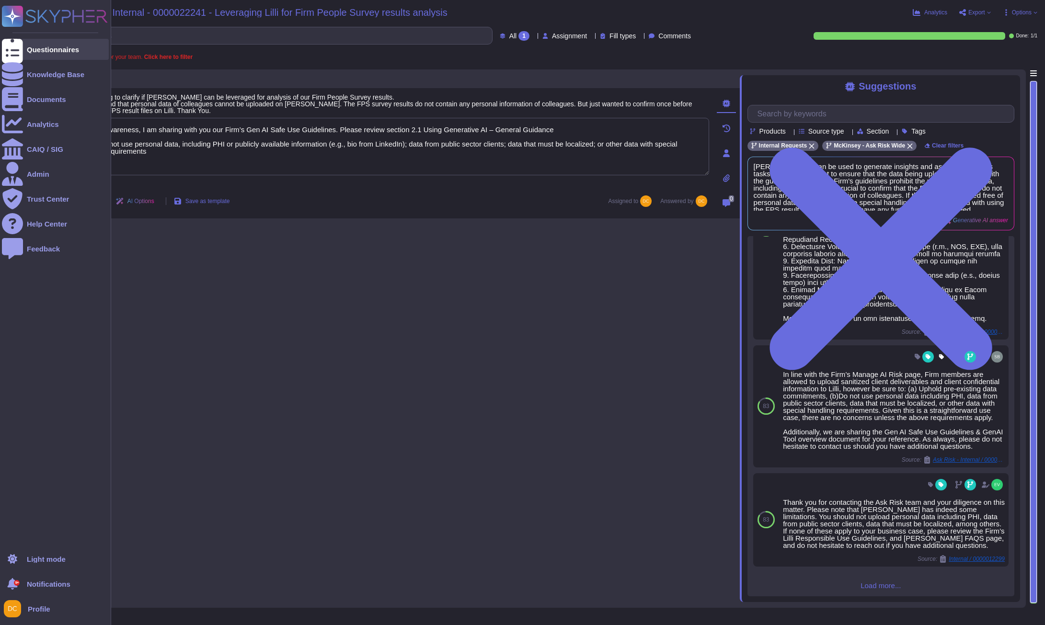
click at [16, 49] on icon at bounding box center [12, 49] width 21 height 28
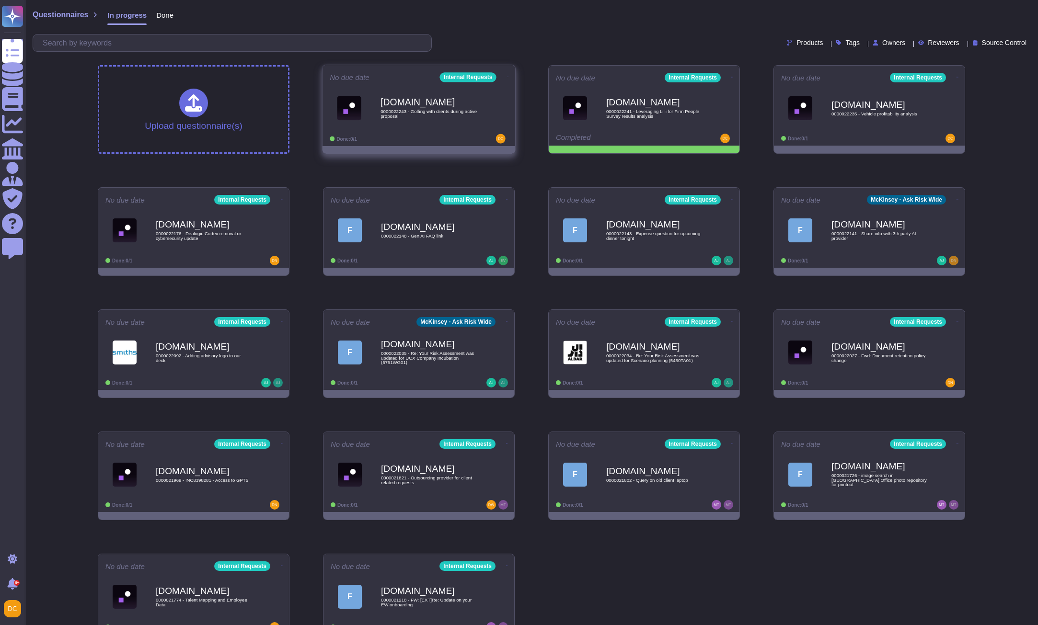
click at [422, 122] on div "[DOMAIN_NAME] 0000022243 - Golfing with clients during active proposal" at bounding box center [428, 108] width 97 height 39
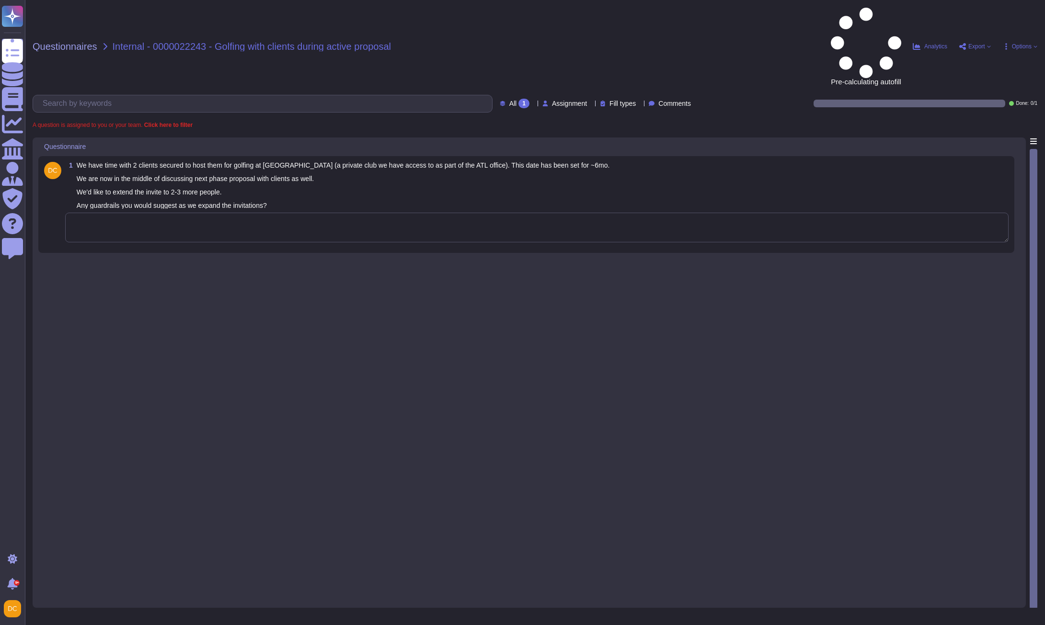
click at [184, 213] on textarea at bounding box center [536, 228] width 943 height 30
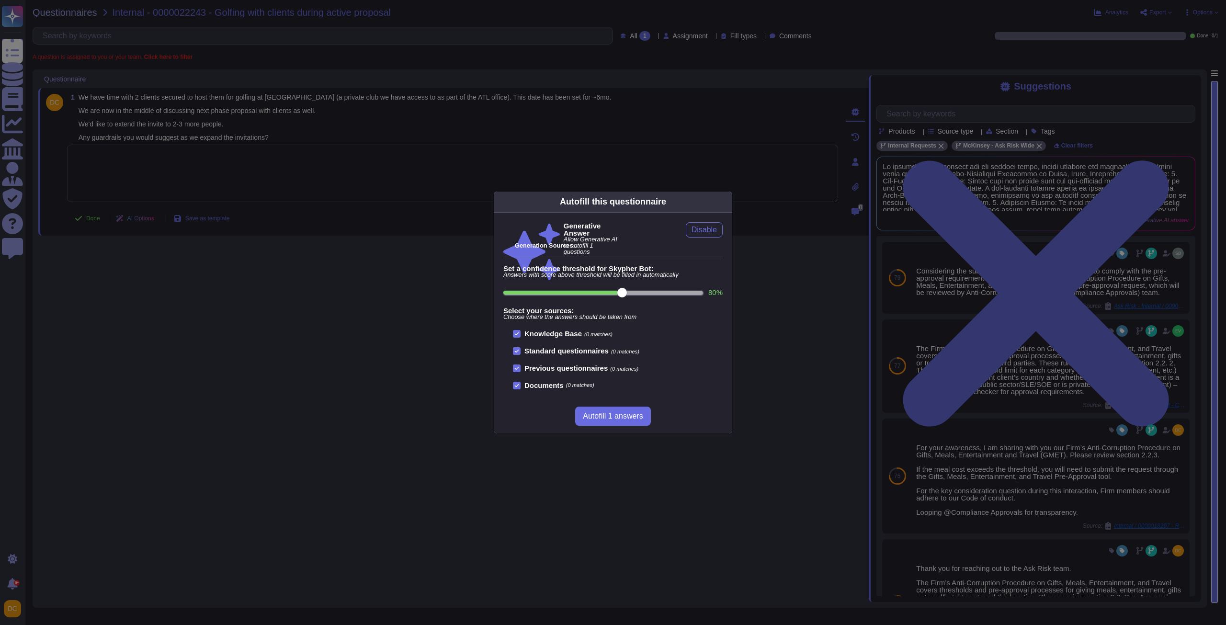
click at [774, 240] on div "Autofill this questionnaire Generative Answer Allow Generative AI to autofill 1…" at bounding box center [613, 312] width 1226 height 625
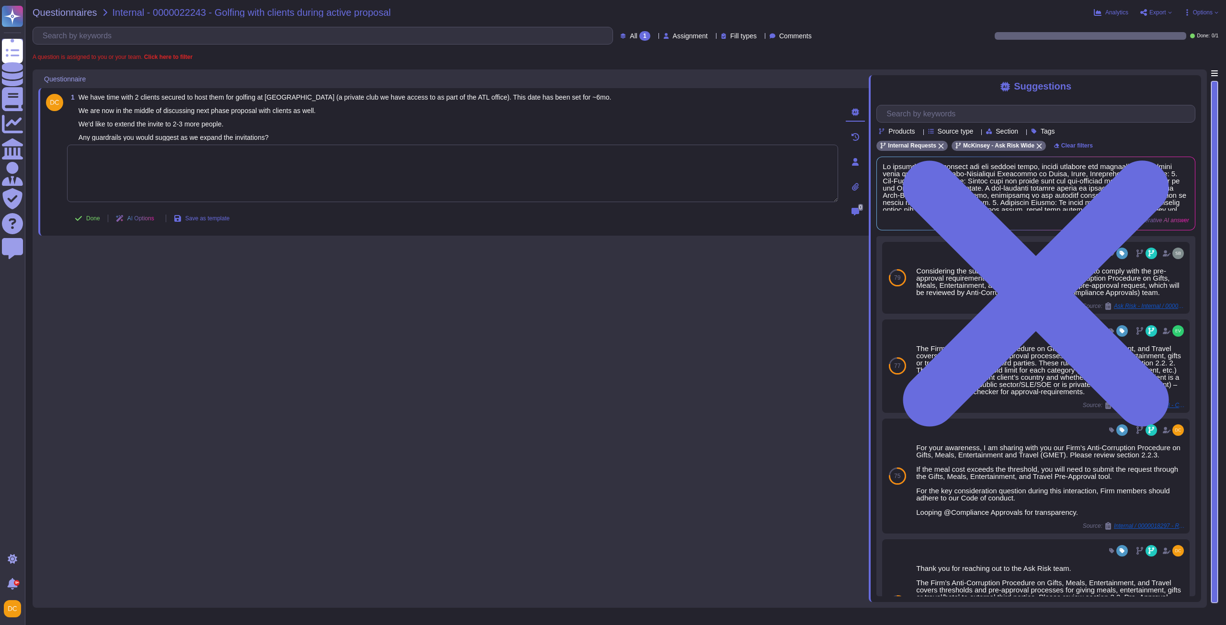
click at [208, 181] on textarea at bounding box center [452, 173] width 771 height 57
click at [164, 192] on textarea at bounding box center [452, 173] width 771 height 57
paste textarea "For your awareness, I am sharing with you our Firm’s Anti-Corruption Procedure …"
type textarea "For your awareness, I am sharing with you our Firm’s Anti-Corruption Procedure …"
click at [84, 219] on button "Done" at bounding box center [87, 218] width 41 height 19
